Goal: Transaction & Acquisition: Purchase product/service

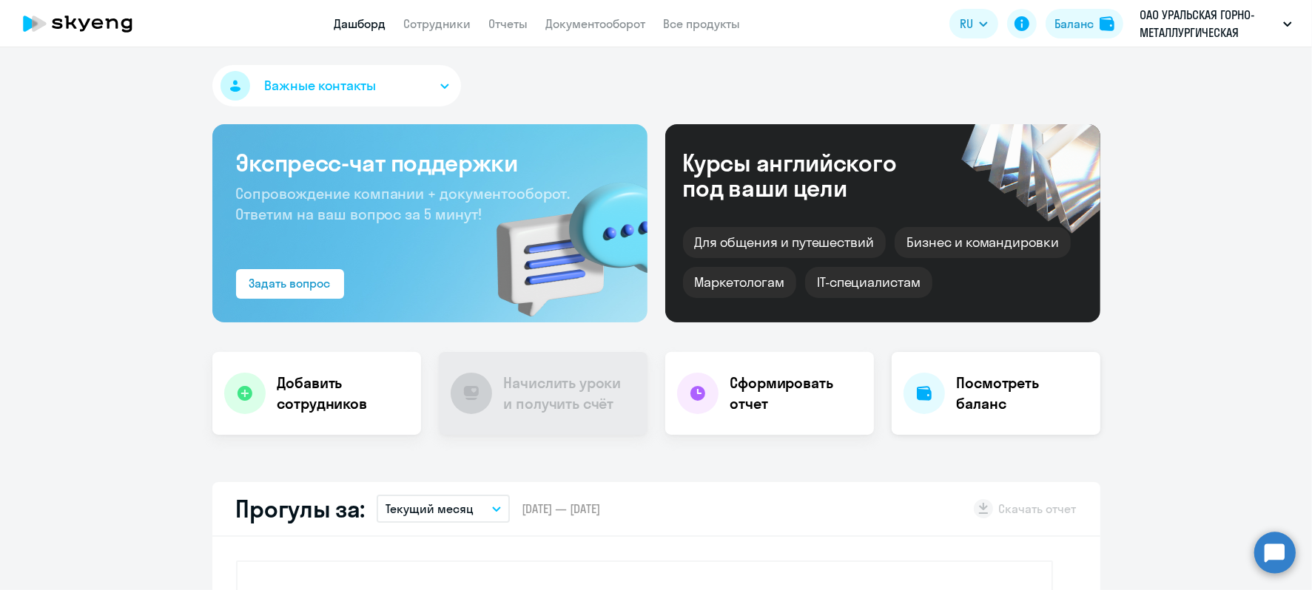
click at [975, 374] on h4 "Посмотреть баланс" at bounding box center [1023, 393] width 132 height 41
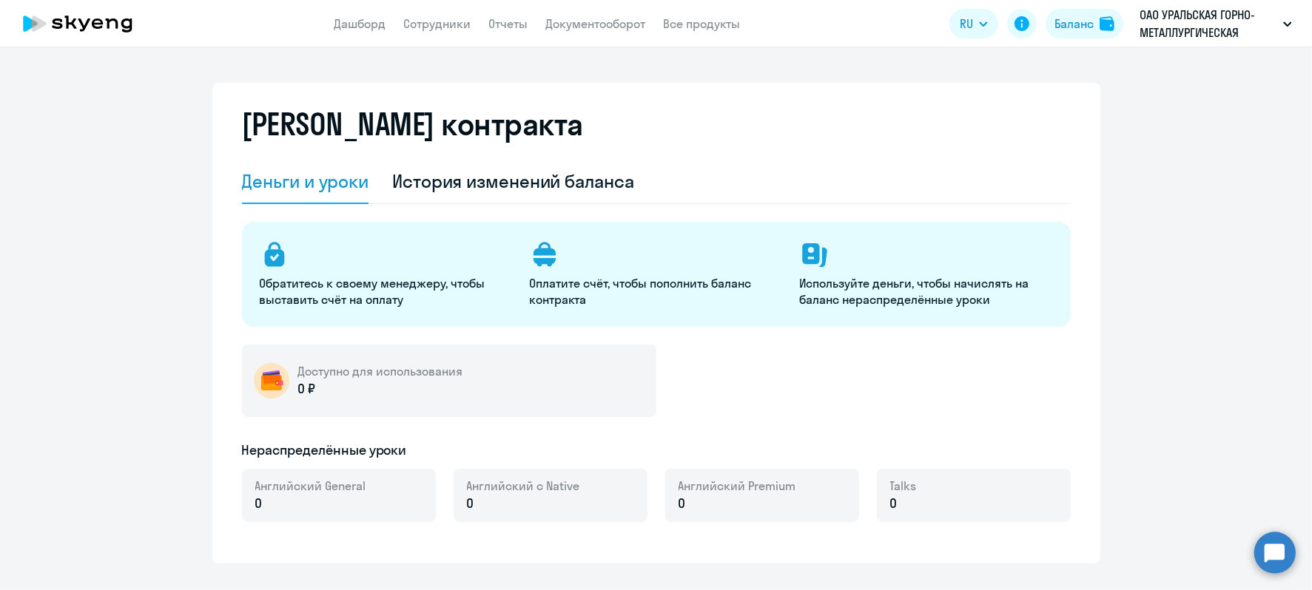
select select "english_adult_not_native_speaker"
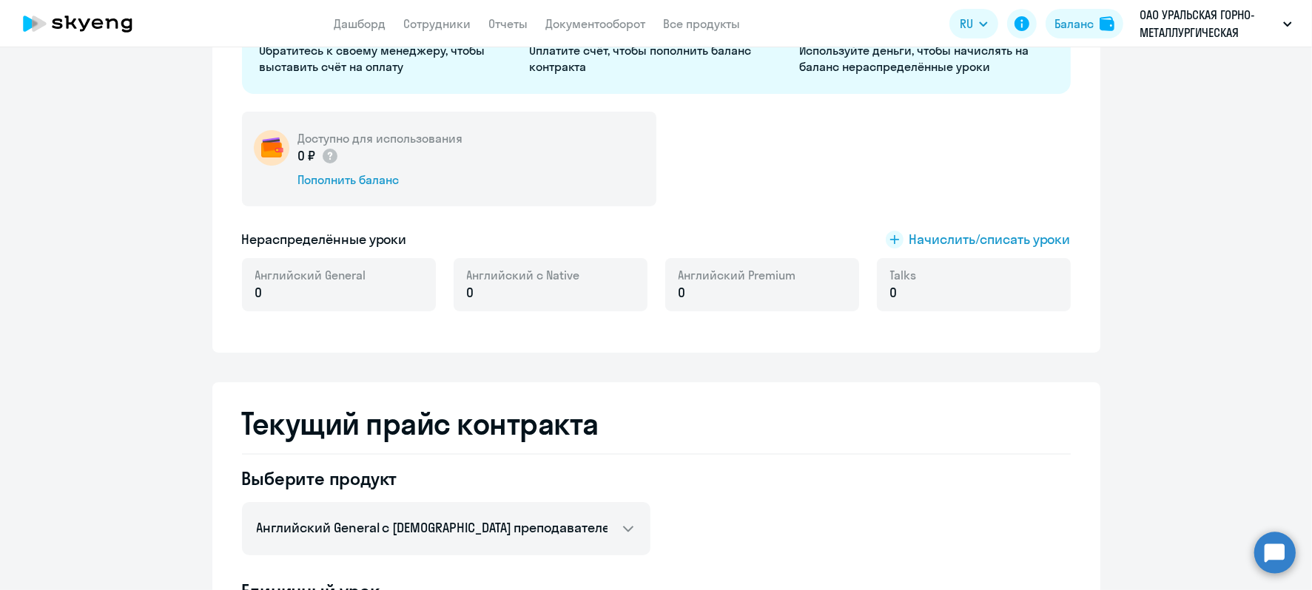
scroll to position [185, 0]
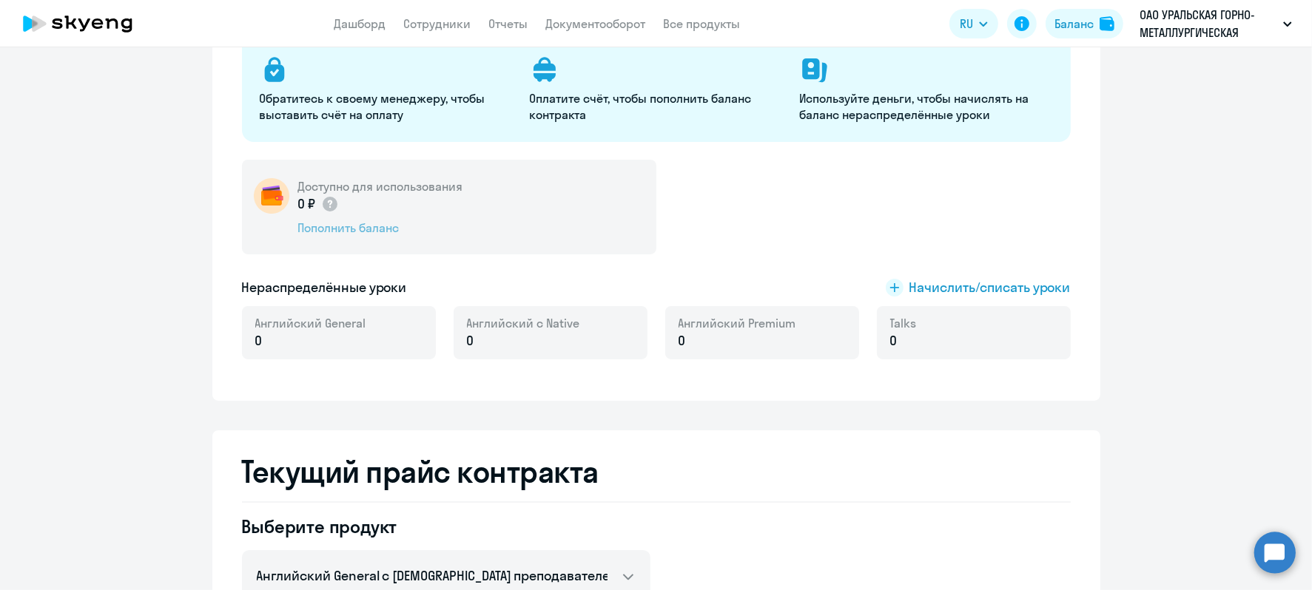
click at [319, 226] on div "Пополнить баланс" at bounding box center [380, 228] width 165 height 16
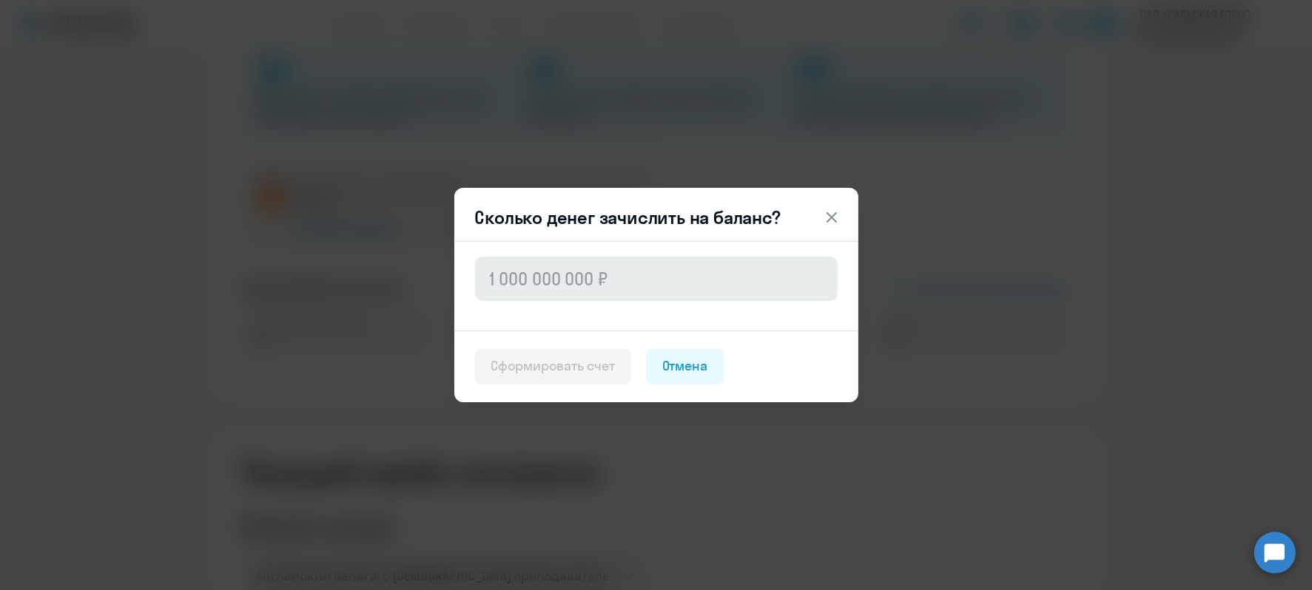
drag, startPoint x: 559, startPoint y: 252, endPoint x: 549, endPoint y: 272, distance: 22.2
click at [559, 254] on div at bounding box center [656, 286] width 404 height 90
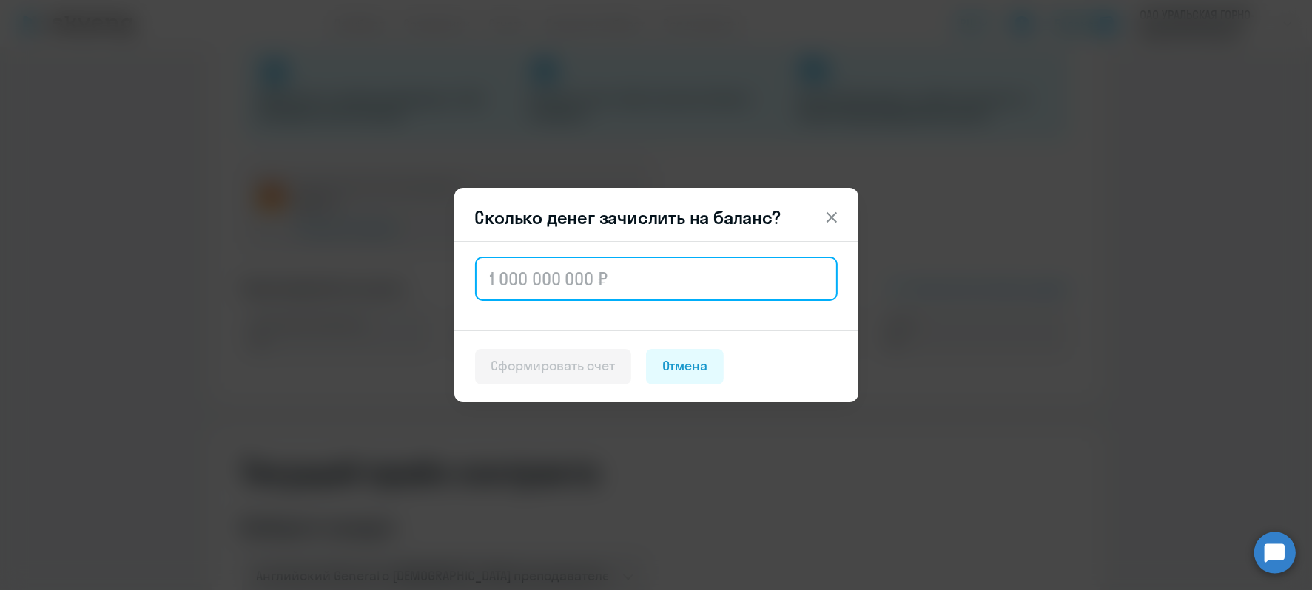
click at [549, 272] on input "text" at bounding box center [656, 279] width 363 height 44
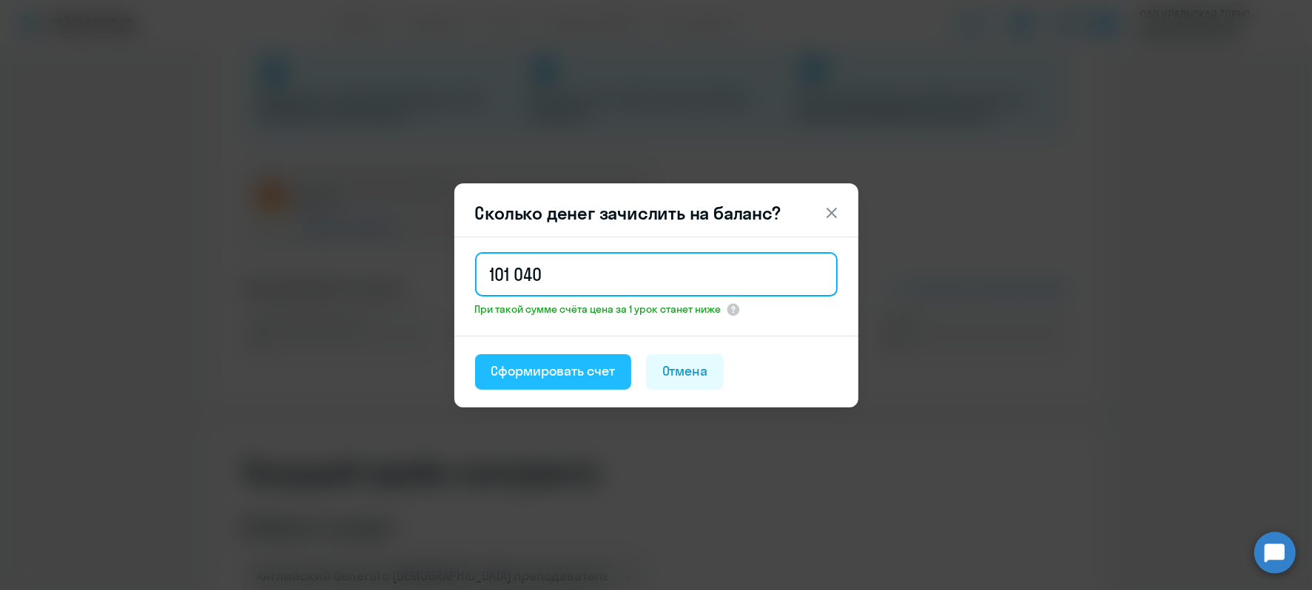
type input "101 040"
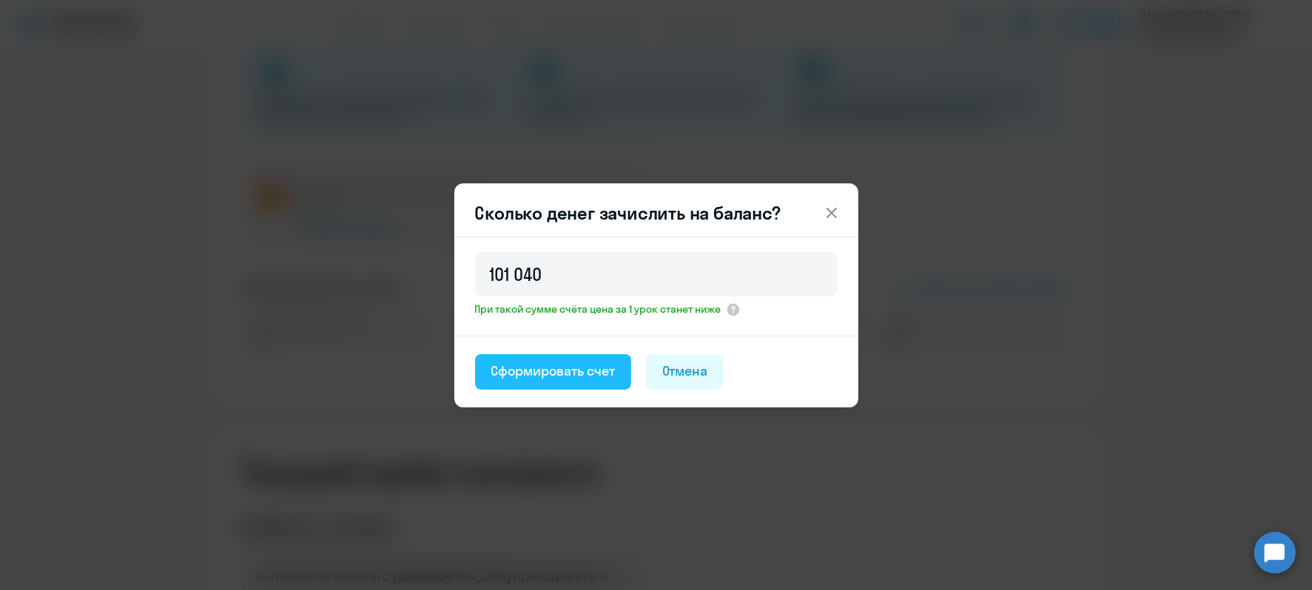
click at [538, 374] on div "Сформировать счет" at bounding box center [553, 371] width 124 height 19
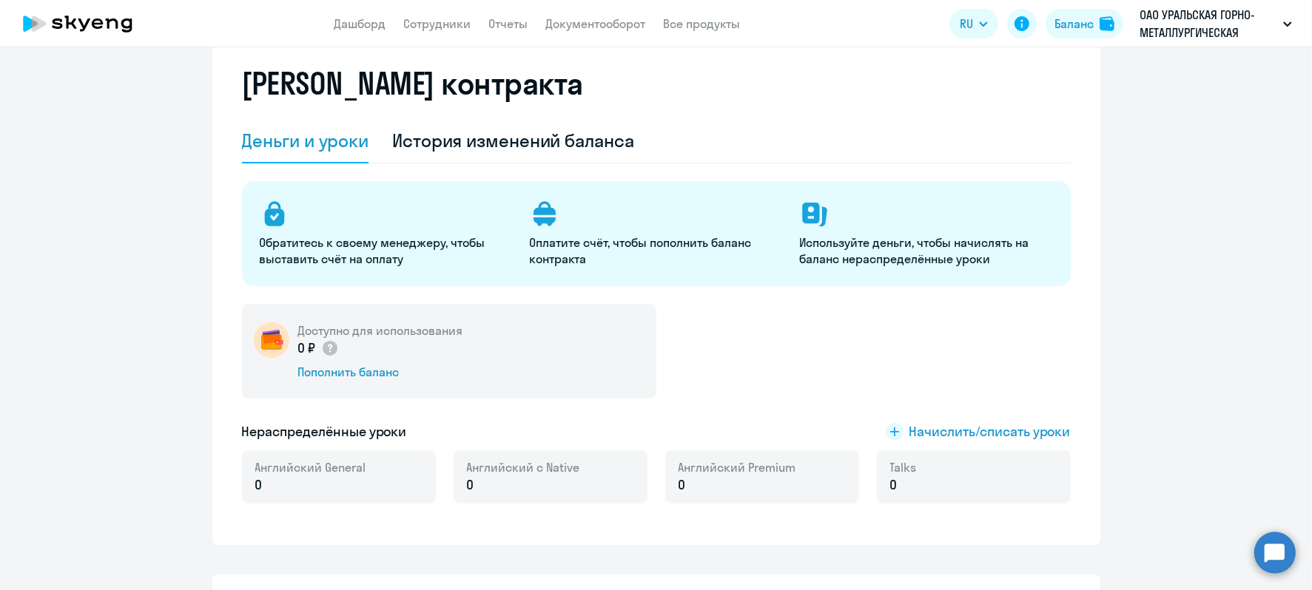
scroll to position [0, 0]
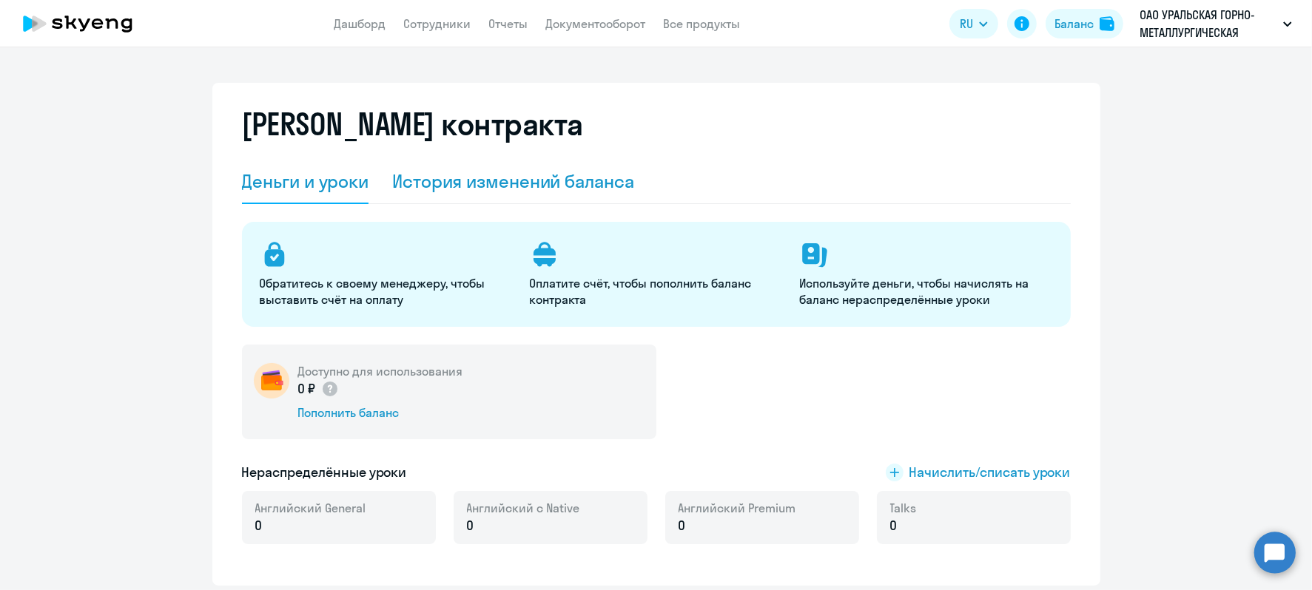
click at [576, 191] on div "История изменений баланса" at bounding box center [513, 181] width 242 height 24
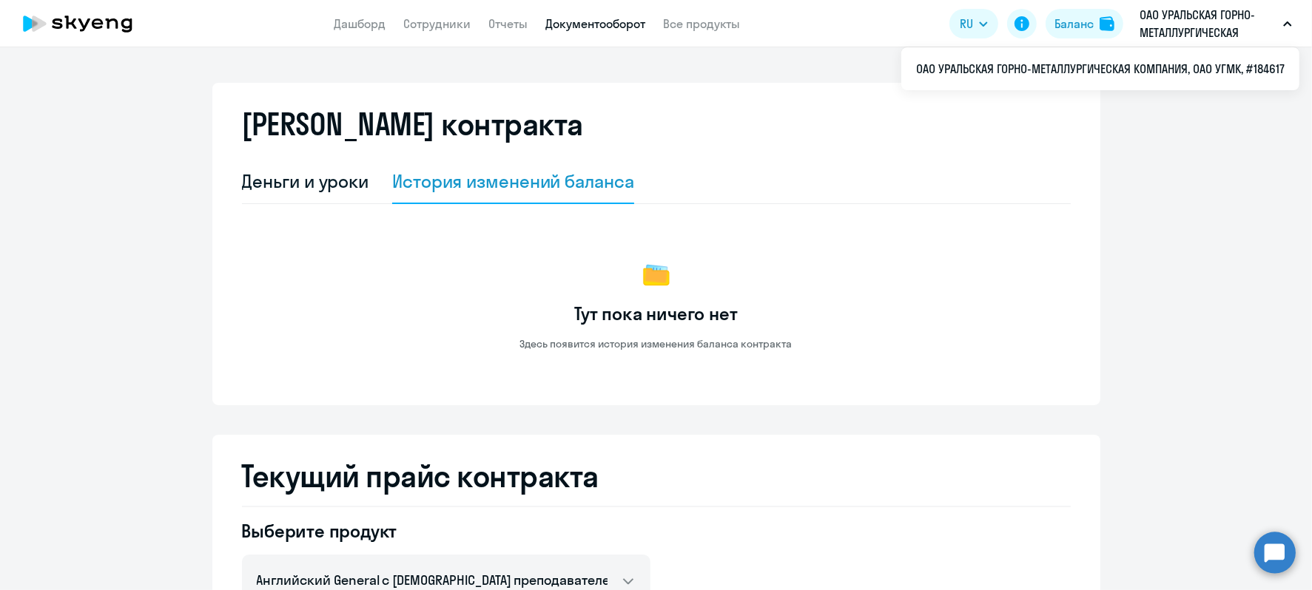
click at [566, 30] on link "Документооборот" at bounding box center [596, 23] width 100 height 15
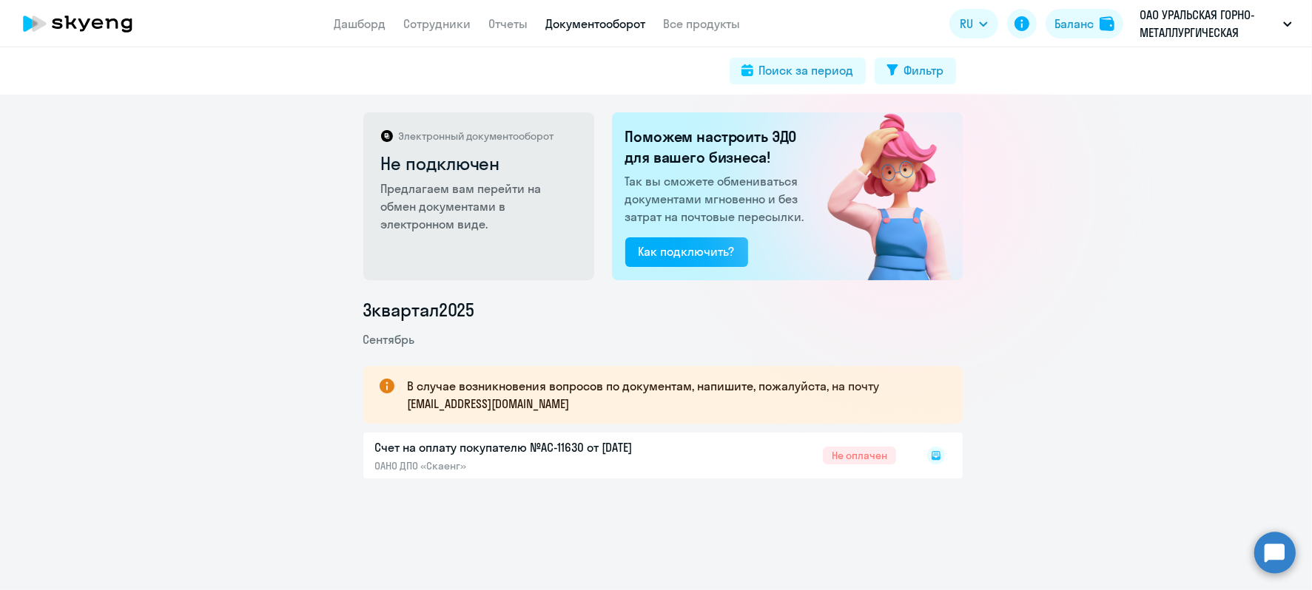
click at [929, 456] on rect at bounding box center [936, 456] width 18 height 18
